Goal: Transaction & Acquisition: Purchase product/service

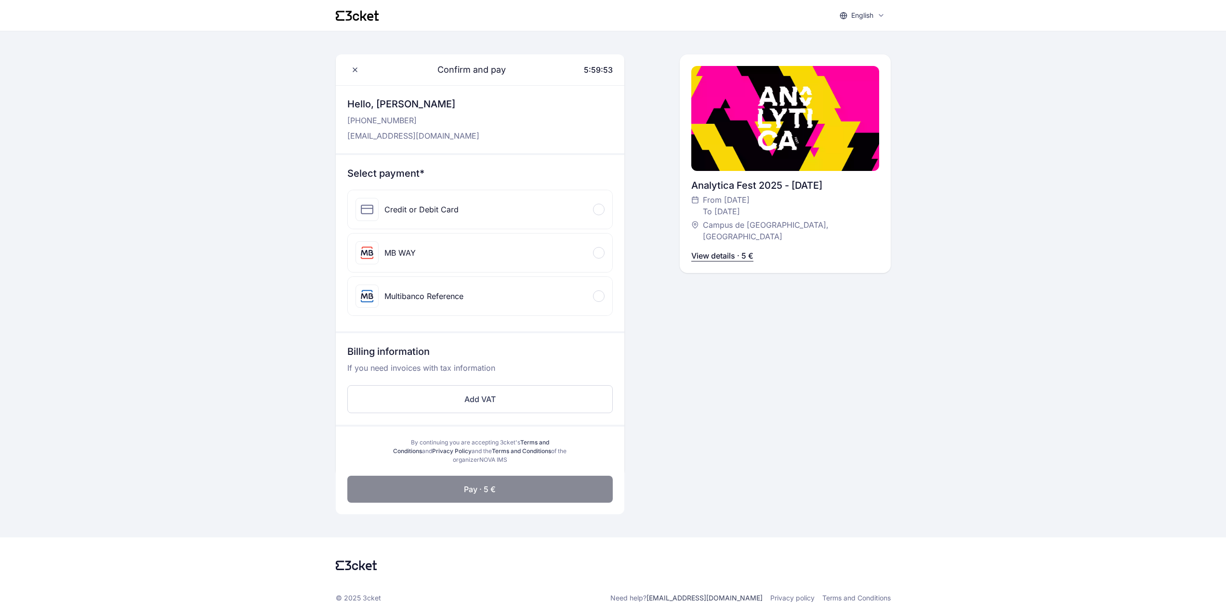
click at [491, 242] on div "MB WAY" at bounding box center [480, 253] width 264 height 39
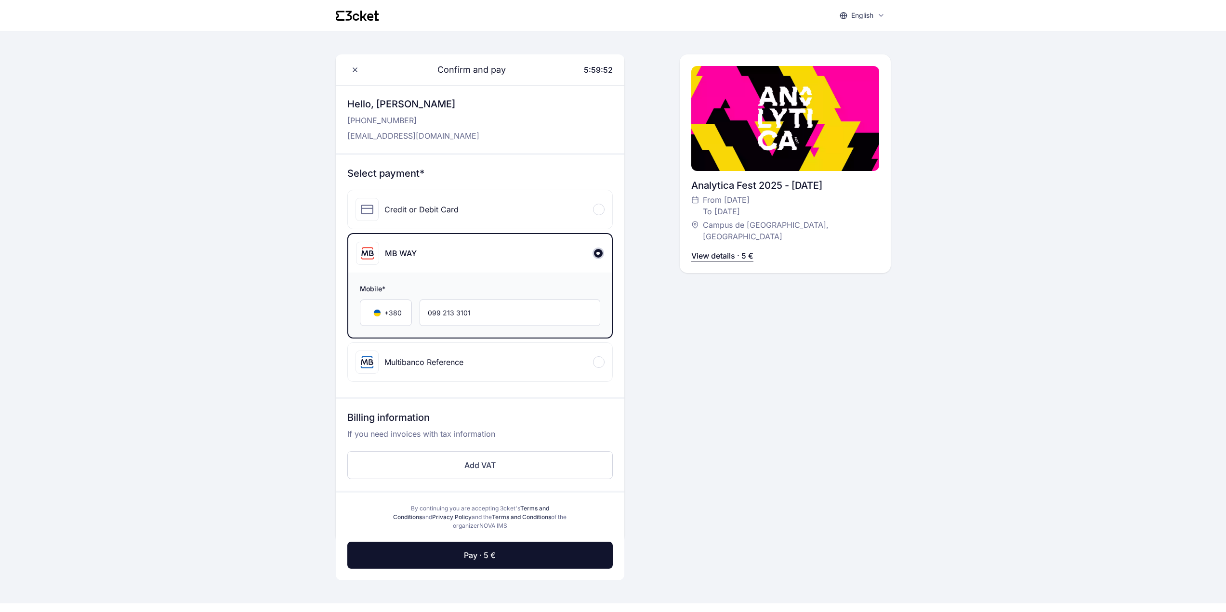
click at [442, 368] on div "Multibanco Reference" at bounding box center [410, 362] width 108 height 23
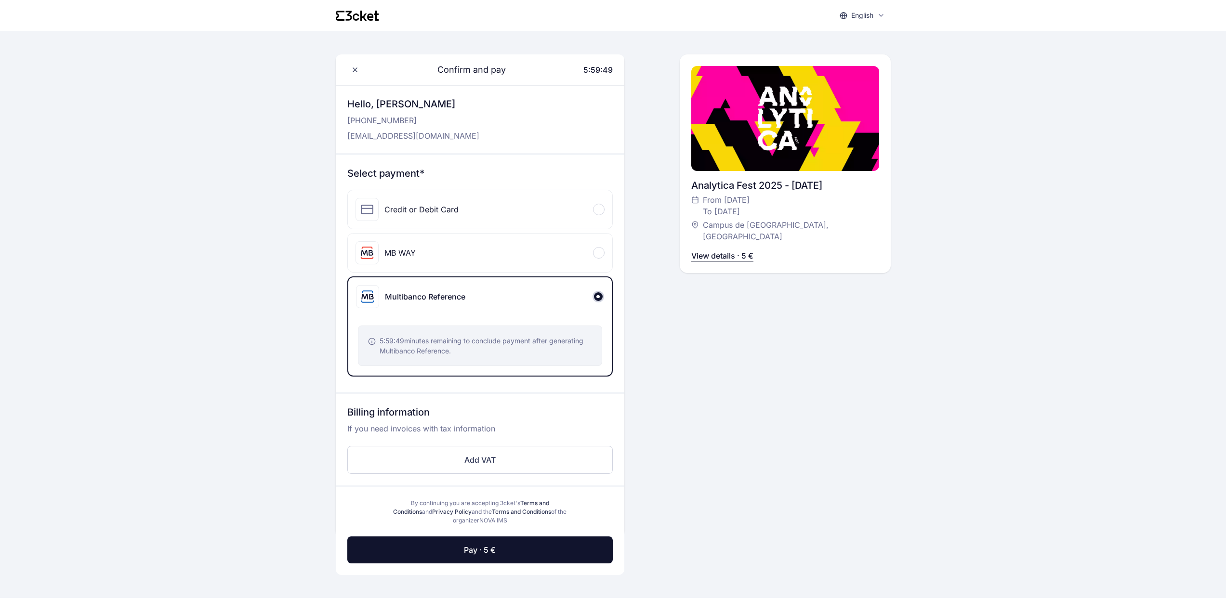
click at [451, 199] on div "Credit or Debit Card" at bounding box center [407, 209] width 103 height 23
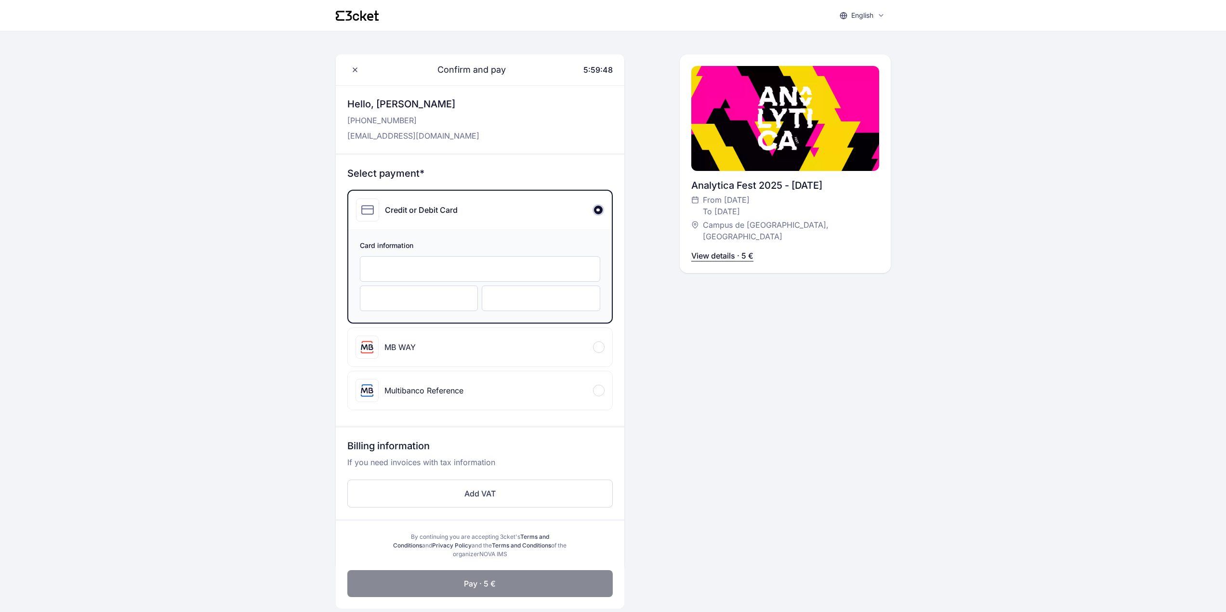
click at [436, 396] on div "Multibanco Reference" at bounding box center [423, 391] width 79 height 12
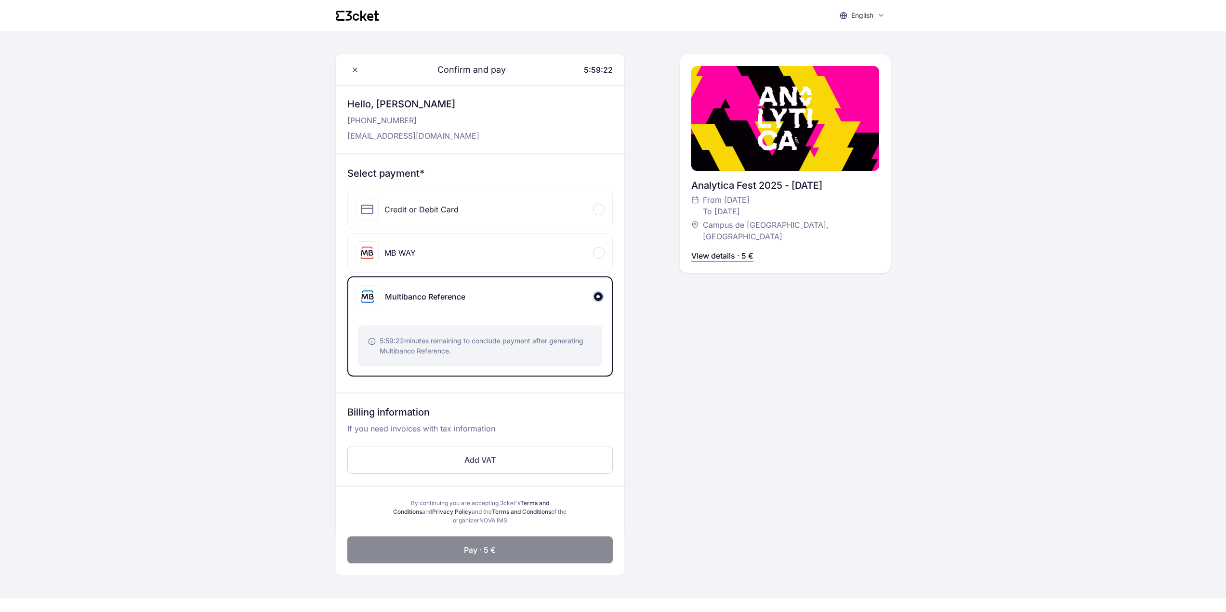
click at [563, 558] on button "Pay · 5 €" at bounding box center [479, 550] width 265 height 27
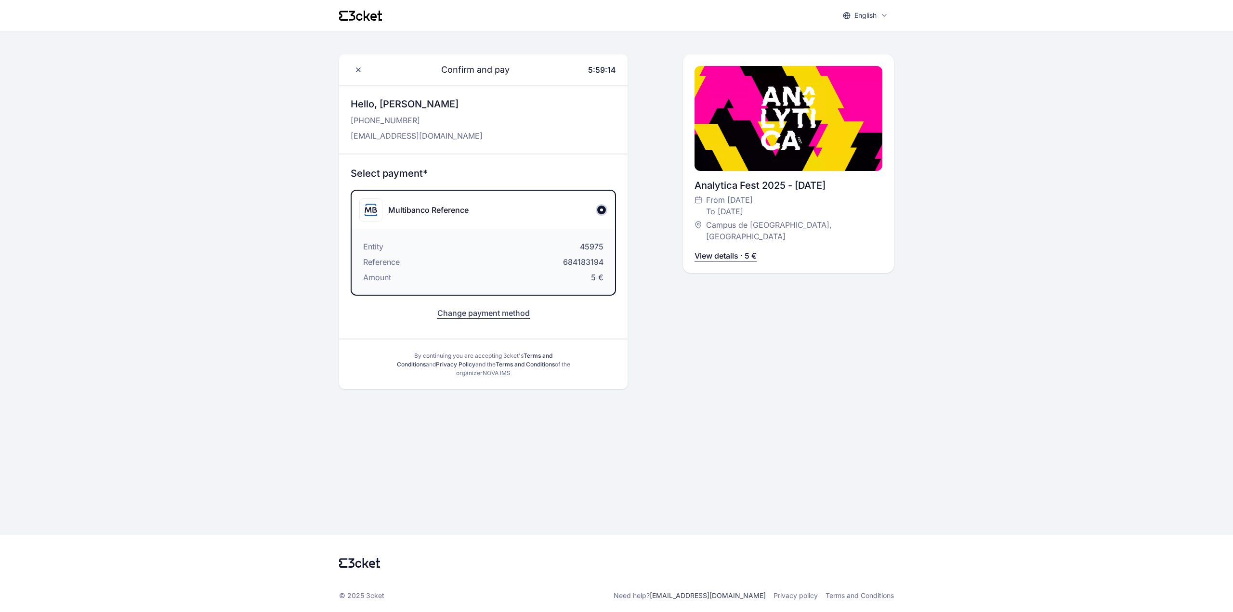
click at [410, 213] on div "Multibanco Reference" at bounding box center [428, 210] width 80 height 12
click at [590, 220] on div "Multibanco Reference" at bounding box center [484, 210] width 264 height 39
click at [581, 248] on span "45975" at bounding box center [592, 247] width 24 height 12
click at [577, 262] on span "684183194" at bounding box center [583, 262] width 40 height 12
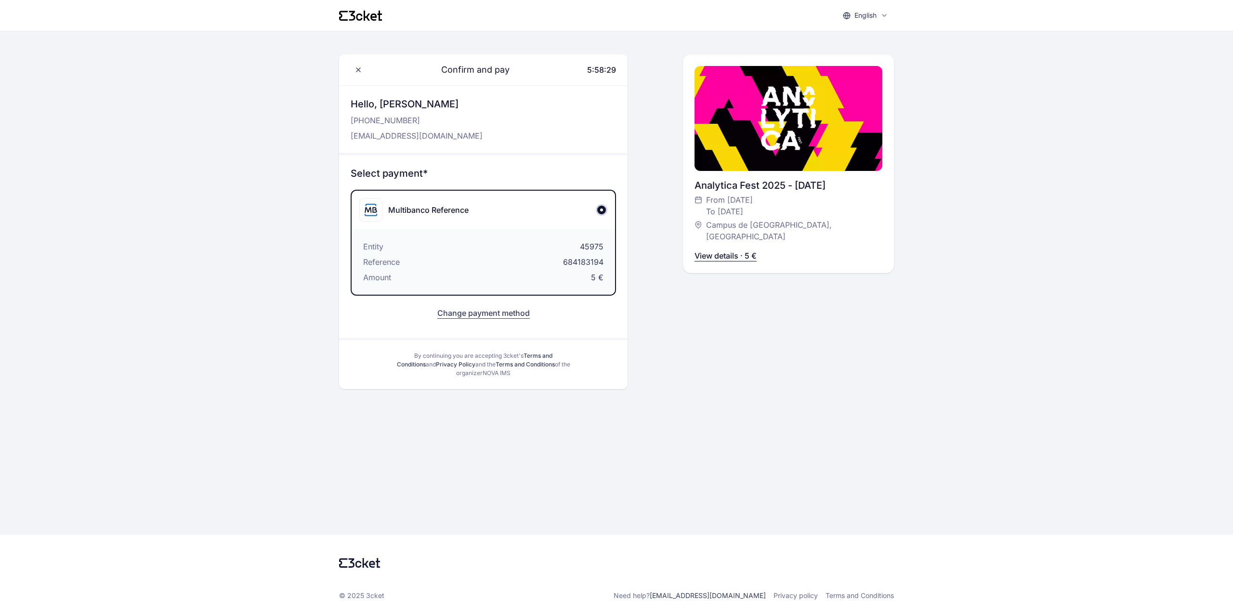
click at [495, 305] on div "Change payment method" at bounding box center [483, 313] width 265 height 27
click at [494, 309] on button "Change payment method" at bounding box center [483, 313] width 92 height 12
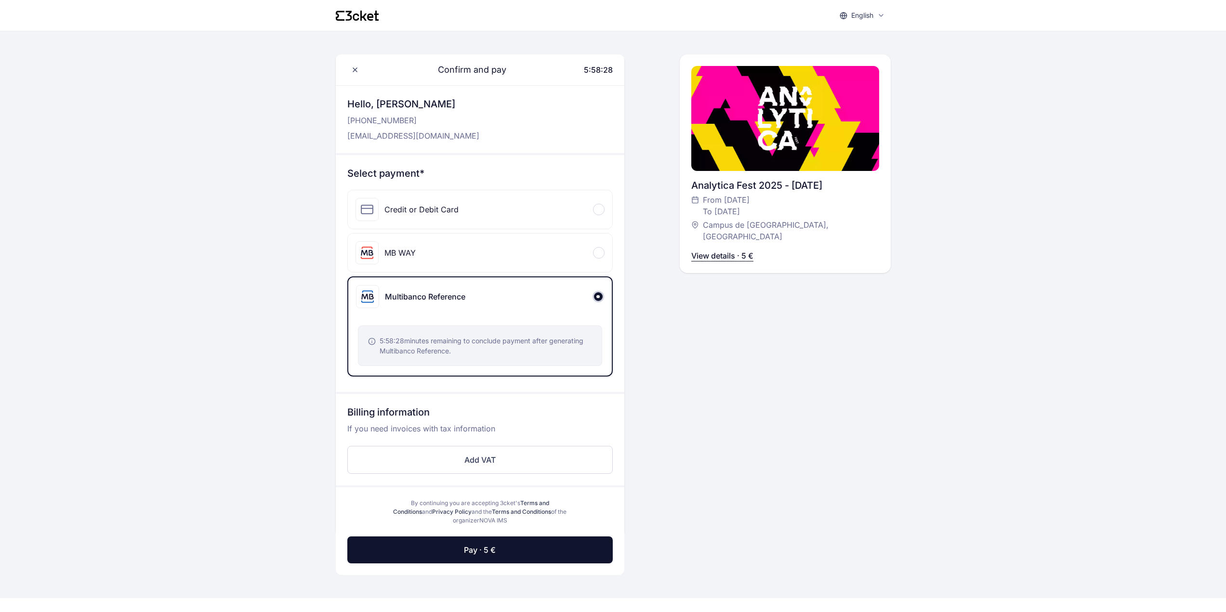
click at [476, 259] on div "MB WAY" at bounding box center [480, 253] width 264 height 39
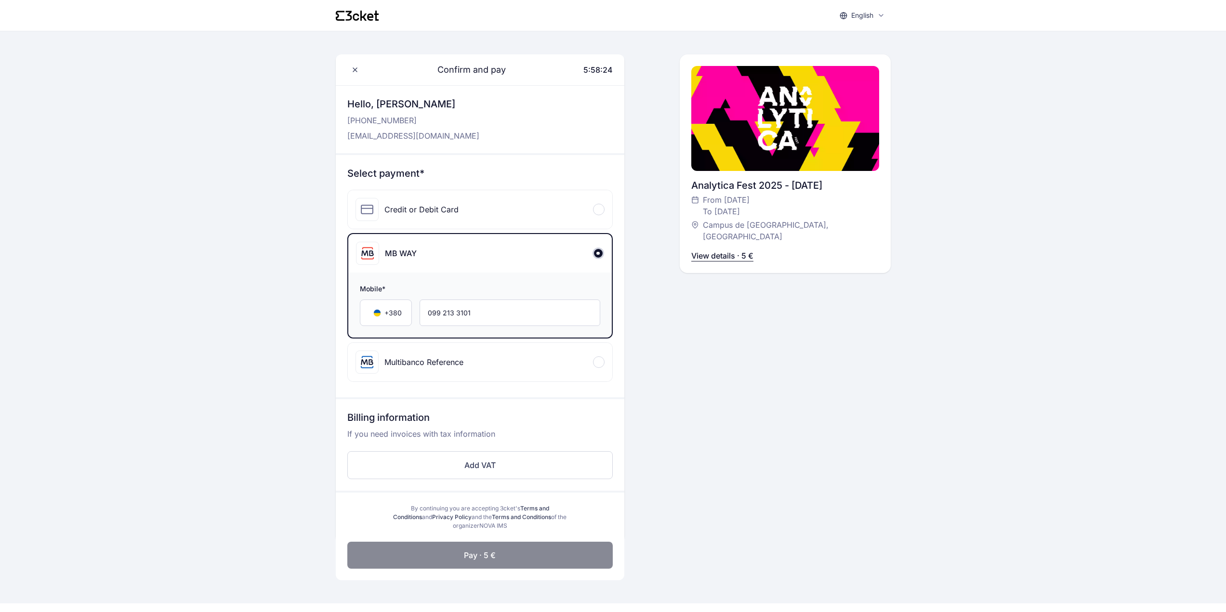
click at [487, 558] on span "Pay · 5 €" at bounding box center [480, 556] width 32 height 12
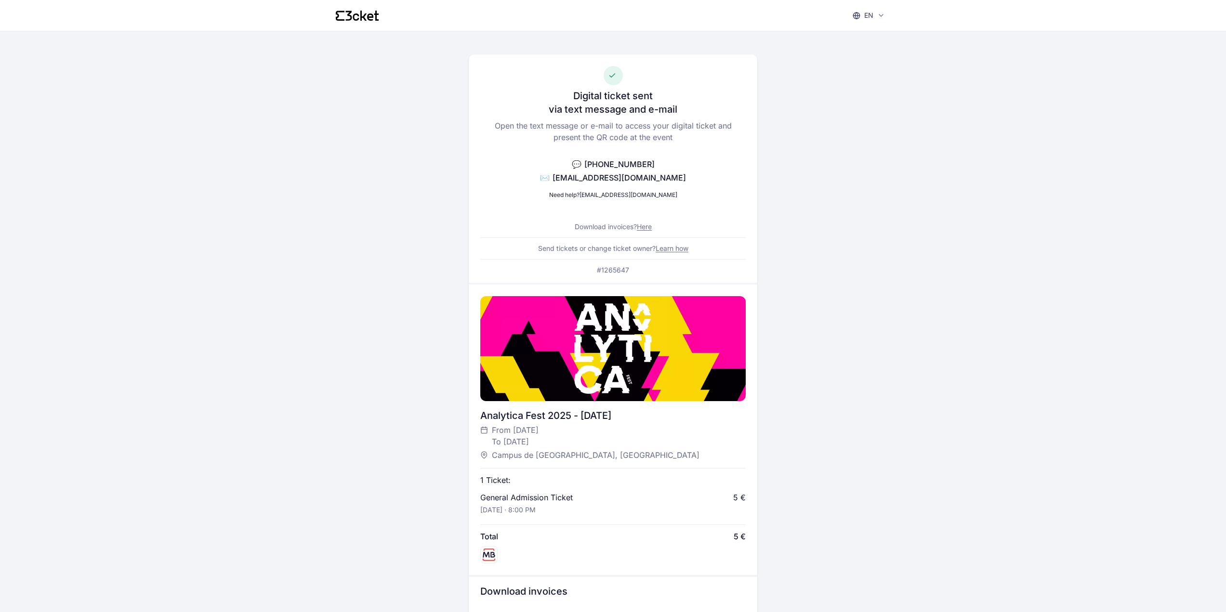
click at [285, 119] on div "en English Português Català Español Français Digital ticket sent via text messa…" at bounding box center [613, 400] width 1226 height 801
